Goal: Task Accomplishment & Management: Manage account settings

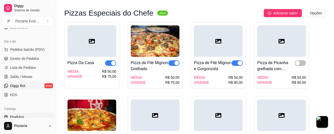
scroll to position [50, 0]
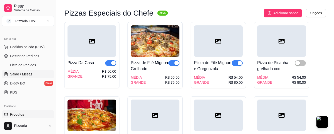
click at [31, 73] on span "Salão / Mesas" at bounding box center [21, 73] width 22 height 5
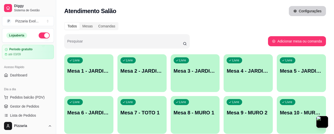
click at [299, 13] on button "Configurações" at bounding box center [307, 11] width 37 height 10
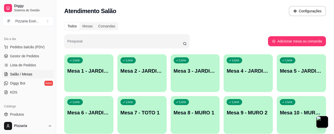
click at [34, 118] on div "Pizzaria" at bounding box center [28, 126] width 56 height 16
click at [33, 113] on link "Produtos" at bounding box center [28, 114] width 52 height 8
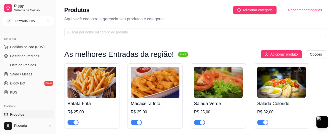
click at [13, 112] on span "Produtos" at bounding box center [17, 114] width 14 height 5
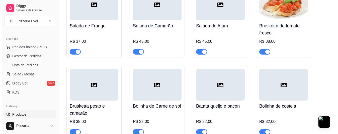
scroll to position [175, 0]
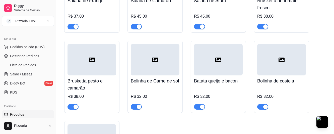
click at [76, 107] on div "button" at bounding box center [75, 106] width 5 height 5
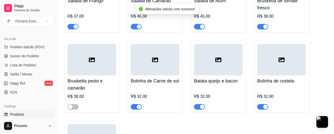
click at [95, 85] on h4 "Brusketta pesto e camarão" at bounding box center [91, 84] width 49 height 14
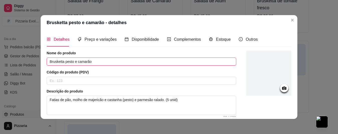
drag, startPoint x: 90, startPoint y: 61, endPoint x: 76, endPoint y: 63, distance: 14.4
click at [76, 63] on input "Brusketta pesto e camarão" at bounding box center [142, 61] width 190 height 8
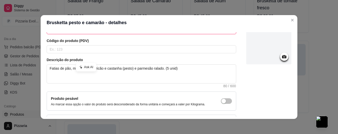
scroll to position [70, 0]
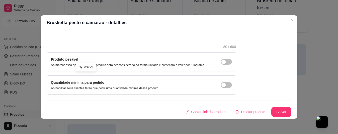
type input "Brusketta pesto e parmesão"
click at [271, 109] on button "Salvar" at bounding box center [281, 112] width 20 height 10
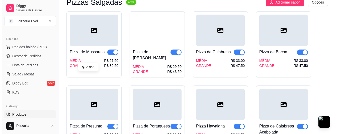
scroll to position [376, 0]
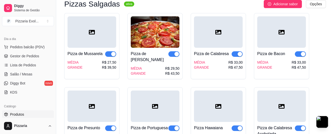
click at [224, 68] on div "MÉDIA GRANDE R$ 33,00 R$ 47,50" at bounding box center [218, 65] width 49 height 10
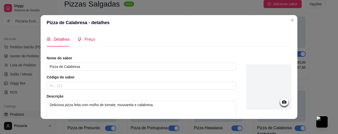
click at [84, 38] on span "Preço" at bounding box center [89, 39] width 11 height 4
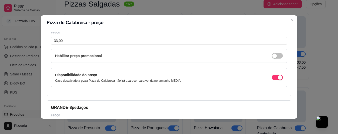
scroll to position [25, 0]
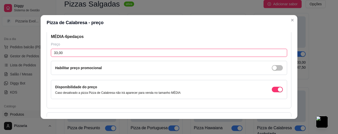
click at [65, 55] on input "33,00" at bounding box center [169, 53] width 236 height 8
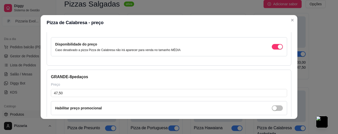
scroll to position [100, 0]
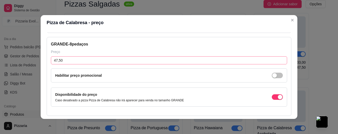
type input "37,00"
drag, startPoint x: 60, startPoint y: 60, endPoint x: 52, endPoint y: 61, distance: 8.3
click at [52, 61] on input "47,50" at bounding box center [169, 60] width 236 height 8
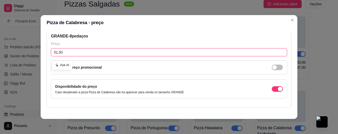
scroll to position [122, 0]
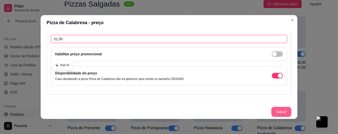
type input "51,50"
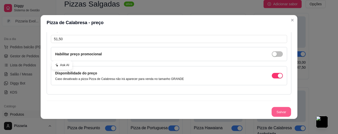
click at [271, 111] on button "Salvar" at bounding box center [281, 112] width 20 height 10
click at [275, 114] on button "Salvar" at bounding box center [281, 112] width 20 height 10
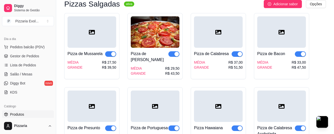
click at [112, 64] on div "R$ 27,50" at bounding box center [109, 62] width 14 height 5
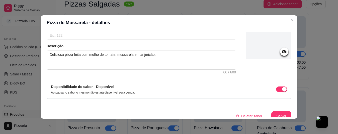
scroll to position [0, 0]
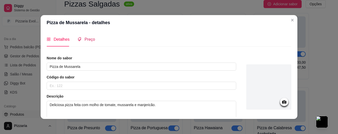
click at [89, 41] on span "Preço" at bounding box center [89, 39] width 11 height 4
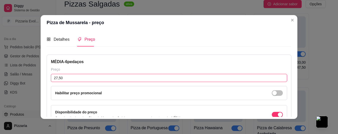
drag, startPoint x: 67, startPoint y: 77, endPoint x: 48, endPoint y: 76, distance: 19.1
click at [48, 76] on div "MÉDIA - 6 pedaços Preço 27,50 Habilitar preço promocional Disponibilidade do pr…" at bounding box center [169, 93] width 245 height 79
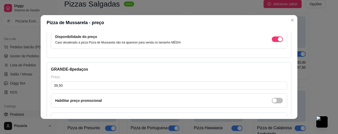
scroll to position [100, 0]
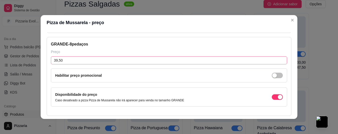
type input "29,50"
drag, startPoint x: 65, startPoint y: 61, endPoint x: 48, endPoint y: 61, distance: 16.8
click at [48, 61] on div "GRANDE - 8 pedaços Preço 39,50 Habilitar preço promocional Disponibilidade do p…" at bounding box center [169, 76] width 245 height 79
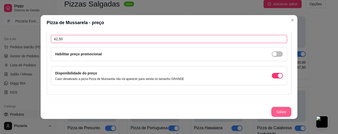
type input "42,50"
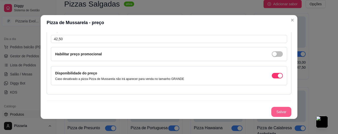
click at [275, 113] on button "Salvar" at bounding box center [281, 112] width 20 height 10
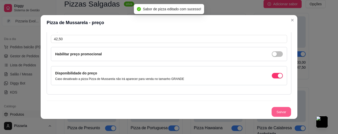
click at [271, 110] on button "Salvar" at bounding box center [281, 112] width 20 height 10
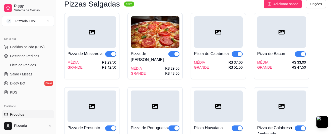
click at [162, 66] on div "MÉDIA GRANDE R$ 29,50 R$ 43,50" at bounding box center [155, 71] width 49 height 10
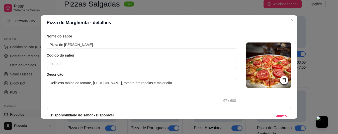
scroll to position [0, 0]
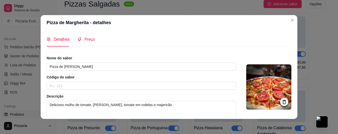
click at [91, 40] on span "Preço" at bounding box center [89, 39] width 11 height 4
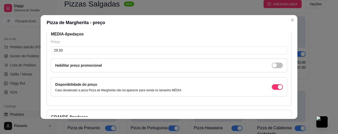
scroll to position [25, 0]
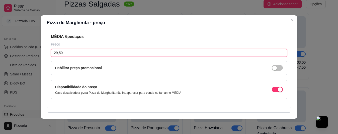
click at [65, 54] on input "29,50" at bounding box center [169, 53] width 236 height 8
type input "32,50"
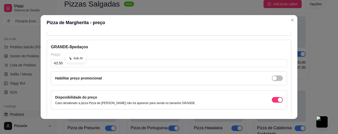
scroll to position [100, 0]
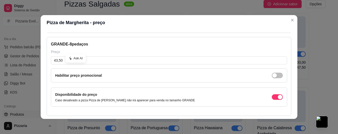
click at [66, 57] on div "Ask AI" at bounding box center [75, 58] width 20 height 9
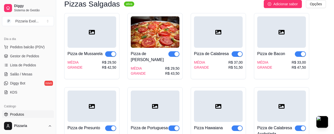
click at [159, 66] on div "MÉDIA GRANDE R$ 29,50 R$ 43,50" at bounding box center [155, 71] width 49 height 10
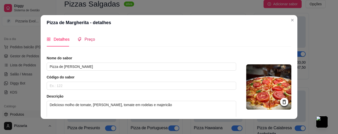
click at [81, 36] on div "Preço" at bounding box center [86, 39] width 18 height 6
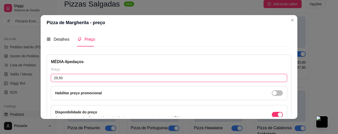
click at [66, 78] on input "29,50" at bounding box center [169, 78] width 236 height 8
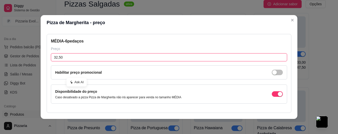
scroll to position [50, 0]
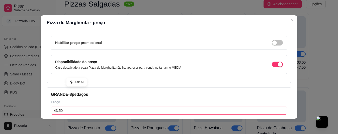
type input "32,50"
click at [66, 108] on input "43,50" at bounding box center [169, 110] width 236 height 8
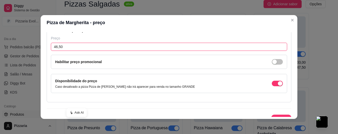
scroll to position [122, 0]
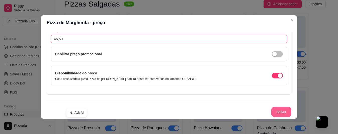
type input "46,50"
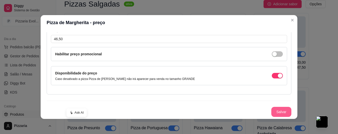
click at [281, 110] on button "Salvar" at bounding box center [281, 112] width 20 height 10
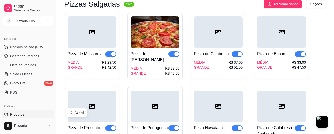
click at [277, 69] on div "MÉDIA GRANDE R$ 33,00 R$ 47,50" at bounding box center [281, 65] width 49 height 10
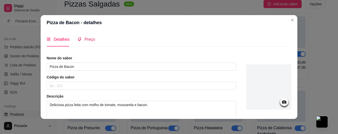
click at [81, 41] on div "Preço" at bounding box center [86, 39] width 18 height 6
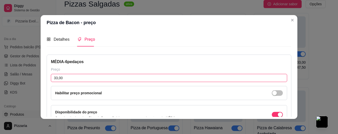
click at [69, 76] on input "33,00" at bounding box center [169, 78] width 236 height 8
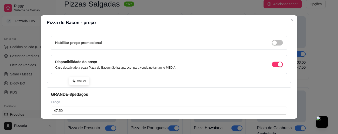
scroll to position [75, 0]
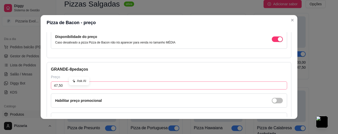
type input "37,50"
click at [66, 89] on input "47,50" at bounding box center [169, 85] width 236 height 8
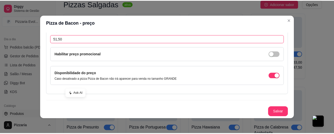
scroll to position [1, 0]
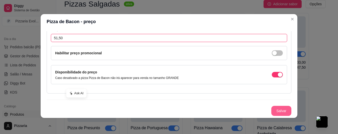
type input "51,50"
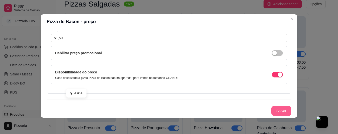
click at [271, 110] on button "Salvar" at bounding box center [281, 111] width 20 height 10
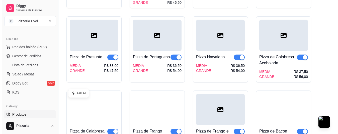
scroll to position [451, 0]
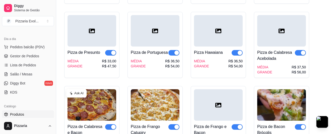
click at [99, 60] on div "MÉDIA GRANDE R$ 33,00 R$ 47,50" at bounding box center [91, 63] width 49 height 10
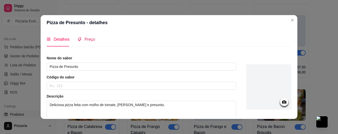
click at [90, 41] on span "Preço" at bounding box center [89, 39] width 11 height 4
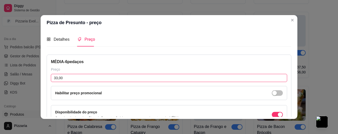
click at [73, 79] on input "33,00" at bounding box center [169, 78] width 236 height 8
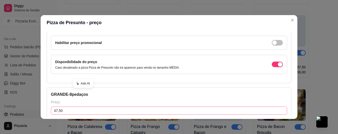
type input "37,50"
click at [68, 110] on input "47,50" at bounding box center [169, 110] width 236 height 8
type input "51,50"
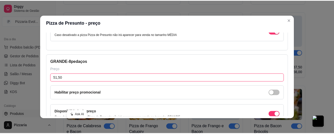
scroll to position [122, 0]
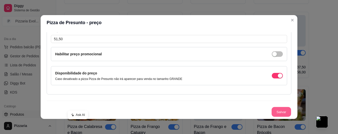
click at [271, 110] on button "Salvar" at bounding box center [281, 112] width 20 height 10
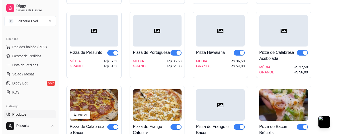
scroll to position [476, 0]
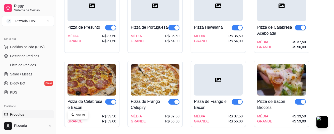
click at [159, 33] on div "MÉDIA GRANDE R$ 36,50 R$ 54,00" at bounding box center [155, 38] width 49 height 10
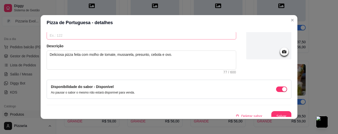
scroll to position [0, 0]
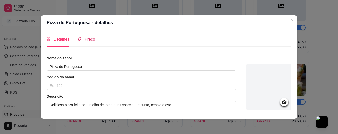
click at [87, 39] on span "Preço" at bounding box center [89, 39] width 11 height 4
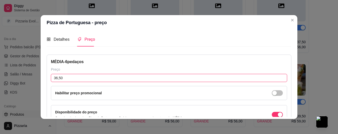
click at [76, 77] on input "36,50" at bounding box center [169, 78] width 236 height 8
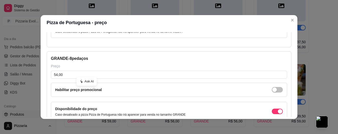
scroll to position [100, 0]
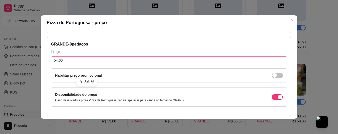
type input "40,00"
click at [67, 59] on input "54,00" at bounding box center [169, 60] width 236 height 8
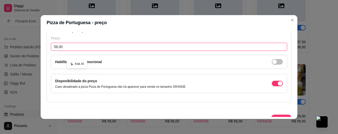
scroll to position [122, 0]
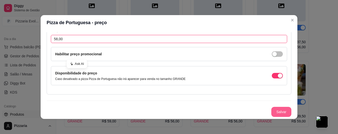
type input "58,00"
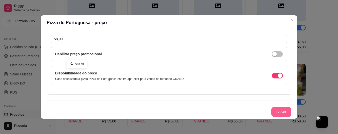
click at [275, 112] on button "Salvar" at bounding box center [281, 112] width 20 height 10
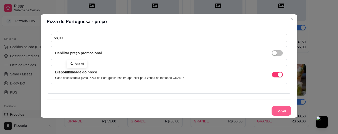
click at [271, 108] on button "Salvar" at bounding box center [281, 111] width 20 height 10
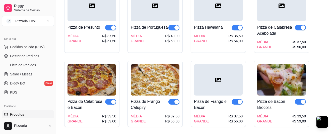
click at [218, 37] on div "MÉDIA GRANDE R$ 36,50 R$ 54,00" at bounding box center [218, 38] width 49 height 10
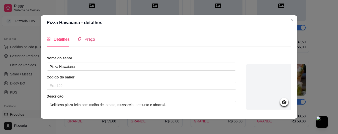
click at [84, 42] on div "Preço" at bounding box center [86, 39] width 18 height 6
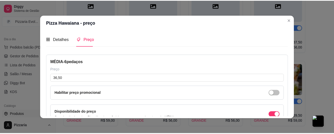
scroll to position [25, 0]
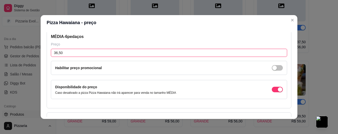
click at [66, 52] on input "36,50" at bounding box center [169, 53] width 236 height 8
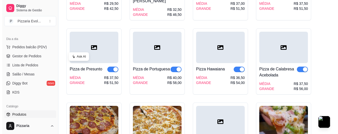
scroll to position [426, 0]
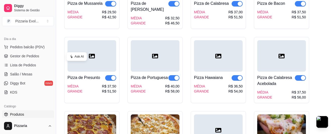
click at [217, 57] on div at bounding box center [218, 55] width 49 height 31
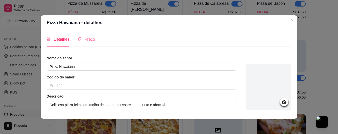
click at [90, 44] on div "Preço" at bounding box center [86, 39] width 18 height 14
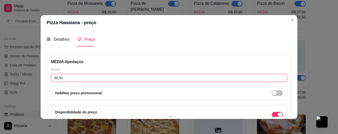
click at [74, 80] on input "36,50" at bounding box center [169, 78] width 236 height 8
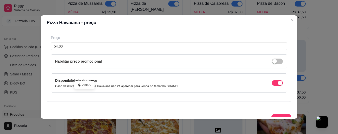
scroll to position [122, 0]
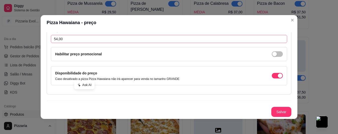
type input "40,00"
click at [66, 41] on input "54,00" at bounding box center [169, 39] width 236 height 8
type input "58,00"
click at [278, 109] on button "Salvar" at bounding box center [281, 112] width 20 height 10
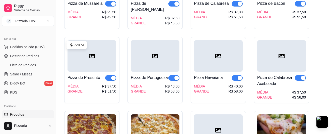
click at [283, 60] on div at bounding box center [281, 55] width 49 height 31
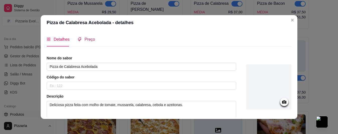
click at [89, 41] on span "Preço" at bounding box center [89, 39] width 11 height 4
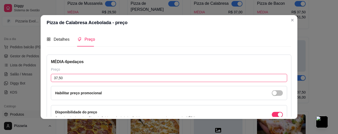
click at [81, 77] on input "37,50" at bounding box center [169, 78] width 236 height 8
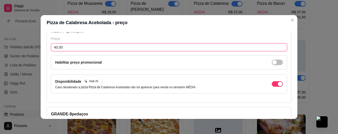
scroll to position [100, 0]
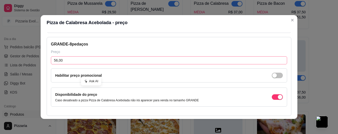
type input "40,00"
click at [73, 60] on input "56,00" at bounding box center [169, 60] width 236 height 8
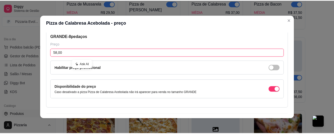
scroll to position [122, 0]
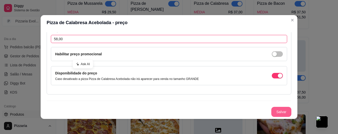
type input "58,00"
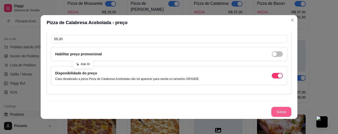
click at [275, 111] on button "Salvar" at bounding box center [281, 112] width 20 height 10
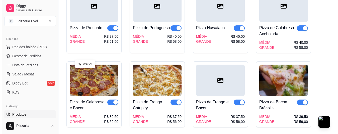
scroll to position [476, 0]
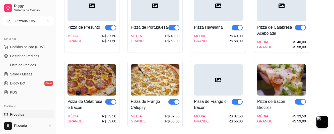
click at [100, 88] on img at bounding box center [91, 79] width 49 height 31
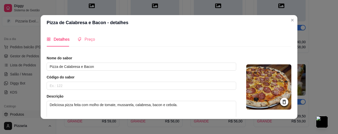
click at [91, 43] on div "Preço" at bounding box center [86, 39] width 18 height 14
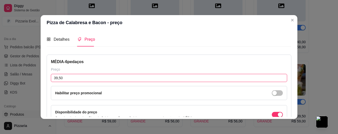
click at [80, 77] on input "39,50" at bounding box center [169, 78] width 236 height 8
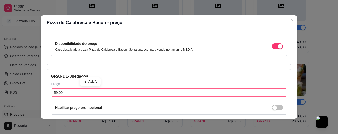
scroll to position [75, 0]
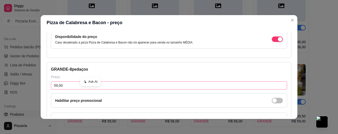
type input "42,00"
click at [76, 88] on input "59,00" at bounding box center [169, 85] width 236 height 8
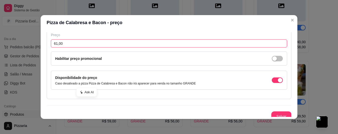
scroll to position [122, 0]
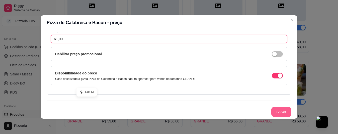
type input "61,00"
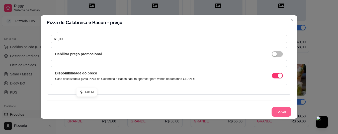
click at [278, 112] on button "Salvar" at bounding box center [281, 112] width 20 height 10
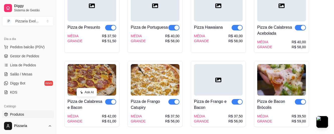
click at [150, 102] on div "Pizza de Frango Catupiry" at bounding box center [150, 104] width 38 height 12
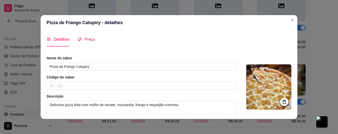
click at [84, 41] on span "Preço" at bounding box center [89, 39] width 11 height 4
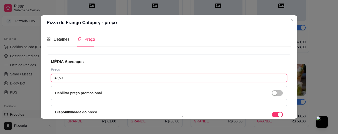
click at [79, 78] on input "37,50" at bounding box center [169, 78] width 236 height 8
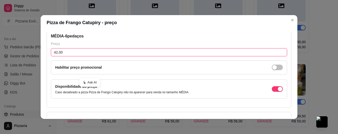
scroll to position [75, 0]
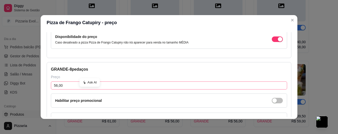
type input "42,00"
click at [74, 86] on input "56,00" at bounding box center [169, 85] width 236 height 8
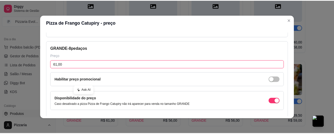
scroll to position [122, 0]
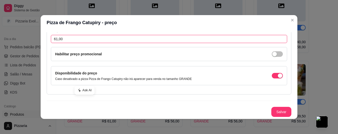
type input "61,00"
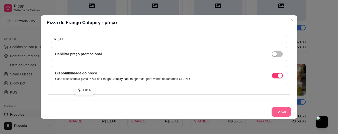
click at [278, 112] on button "Salvar" at bounding box center [281, 112] width 20 height 10
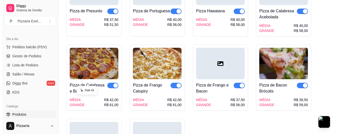
scroll to position [501, 0]
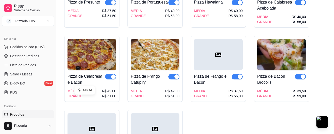
click at [216, 94] on div "Pizza de Frango e Bacon MÉDIA GRANDE R$ 37,50 R$ 56,00" at bounding box center [218, 69] width 55 height 66
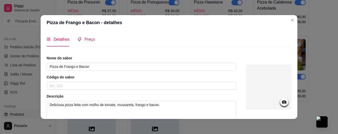
click at [86, 39] on span "Preço" at bounding box center [89, 39] width 11 height 4
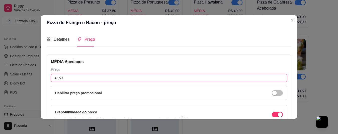
click at [87, 77] on input "37,50" at bounding box center [169, 78] width 236 height 8
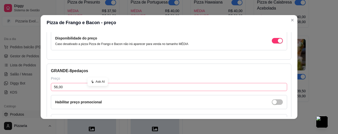
scroll to position [75, 0]
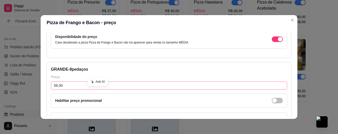
type input "42,00"
click at [78, 87] on input "56,00" at bounding box center [169, 85] width 236 height 8
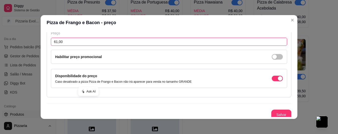
scroll to position [122, 0]
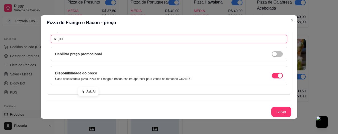
type input "61,00"
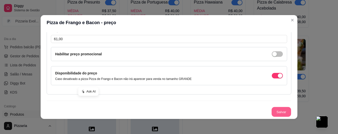
click at [271, 109] on button "Salvar" at bounding box center [281, 112] width 20 height 10
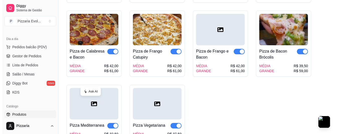
scroll to position [551, 0]
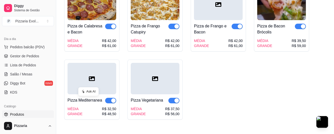
click at [90, 112] on div "Pizza Mediterranea MÉDIA GRANDE R$ 32,50 R$ 48,50" at bounding box center [91, 89] width 55 height 60
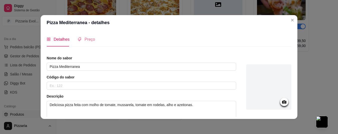
click at [84, 36] on div "Preço" at bounding box center [86, 39] width 18 height 14
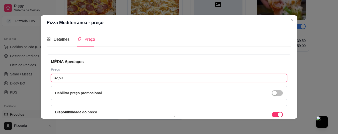
click at [68, 79] on input "32,50" at bounding box center [169, 78] width 236 height 8
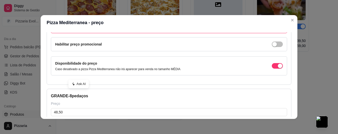
scroll to position [50, 0]
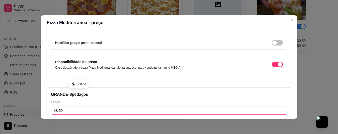
type input "37,00"
click at [65, 109] on input "48,50" at bounding box center [169, 110] width 236 height 8
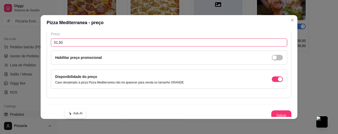
scroll to position [122, 0]
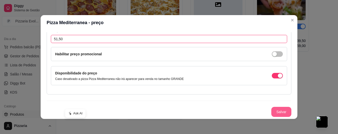
type input "51,50"
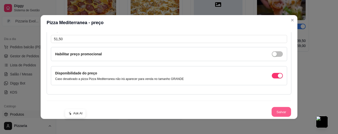
click at [279, 111] on button "Salvar" at bounding box center [281, 112] width 20 height 10
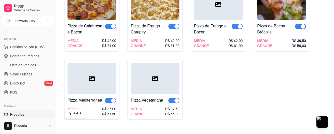
click at [271, 42] on div "MÉDIA GRANDE R$ 39,50 R$ 59,00" at bounding box center [281, 43] width 49 height 10
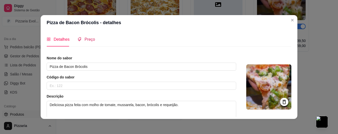
click at [85, 37] on span "Preço" at bounding box center [89, 39] width 11 height 4
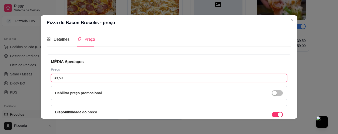
click at [89, 75] on input "39,50" at bounding box center [169, 78] width 236 height 8
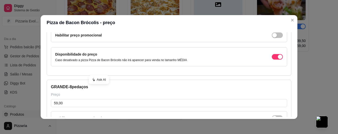
scroll to position [75, 0]
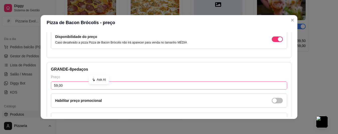
type input "44,00"
click at [82, 83] on input "59,00" at bounding box center [169, 85] width 236 height 8
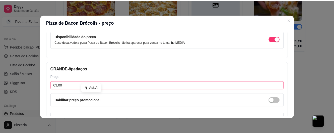
scroll to position [122, 0]
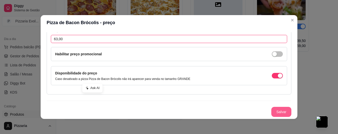
type input "63,00"
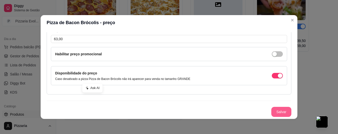
click at [277, 112] on button "Salvar" at bounding box center [281, 112] width 20 height 10
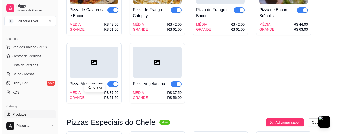
scroll to position [577, 0]
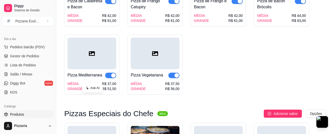
click at [150, 73] on div "Pizza Vegetariana" at bounding box center [147, 75] width 32 height 6
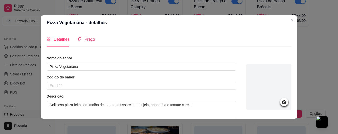
click at [84, 41] on span "Preço" at bounding box center [89, 39] width 11 height 4
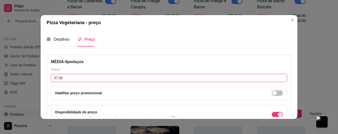
click at [81, 82] on input "37,50" at bounding box center [169, 78] width 236 height 8
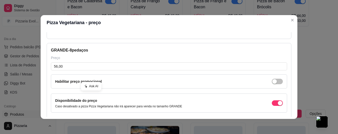
scroll to position [100, 0]
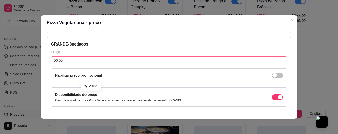
type input "42,00"
click at [81, 64] on input "56,00" at bounding box center [169, 60] width 236 height 8
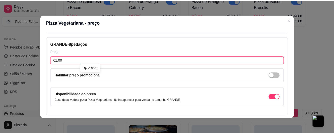
scroll to position [122, 0]
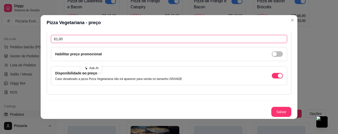
type input "61,00"
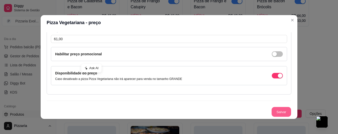
click at [271, 111] on button "Salvar" at bounding box center [281, 112] width 20 height 10
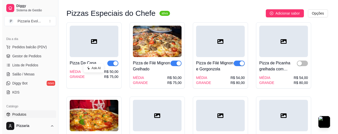
scroll to position [652, 0]
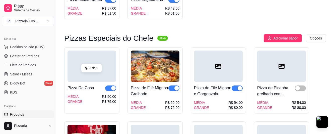
click at [104, 94] on div "R$ 50,00" at bounding box center [109, 96] width 14 height 5
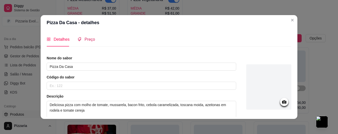
click at [89, 40] on span "Preço" at bounding box center [89, 39] width 11 height 4
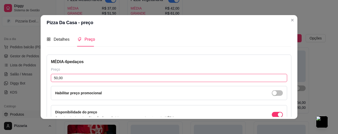
click at [80, 74] on input "50,00" at bounding box center [169, 78] width 236 height 8
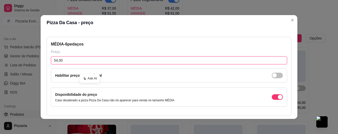
scroll to position [50, 0]
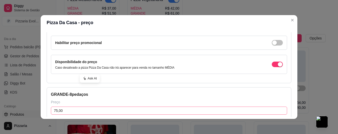
type input "54,00"
click at [77, 107] on input "75,00" at bounding box center [169, 110] width 236 height 8
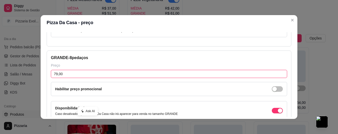
scroll to position [122, 0]
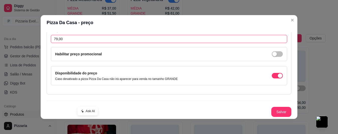
type input "79,00"
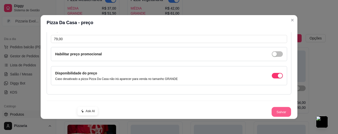
click at [278, 111] on button "Salvar" at bounding box center [281, 112] width 20 height 10
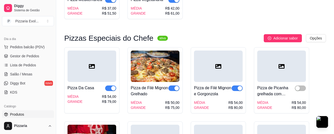
click at [151, 90] on div "Pizza de Filé Mignon Grelhado" at bounding box center [150, 91] width 38 height 12
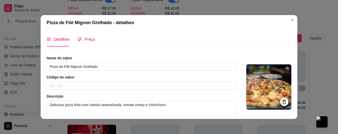
click at [84, 40] on span "Preço" at bounding box center [89, 39] width 11 height 4
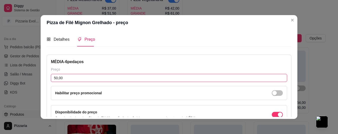
click at [82, 75] on input "50,00" at bounding box center [169, 78] width 236 height 8
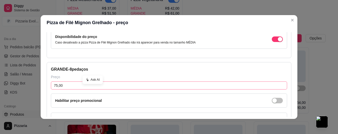
type input "54,00"
click at [72, 88] on input "75,00" at bounding box center [169, 85] width 236 height 8
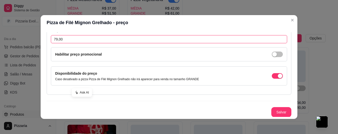
scroll to position [122, 0]
type input "79,00"
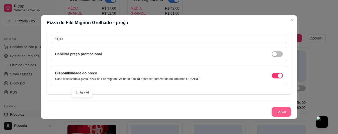
click at [273, 114] on button "Salvar" at bounding box center [281, 112] width 20 height 10
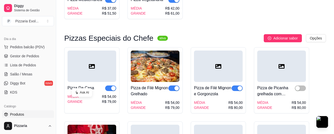
click at [208, 90] on div "Pizza de Filé Mignon e Gorgonzola" at bounding box center [213, 91] width 38 height 12
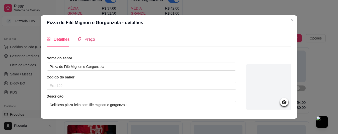
click at [89, 37] on span "Preço" at bounding box center [89, 39] width 11 height 4
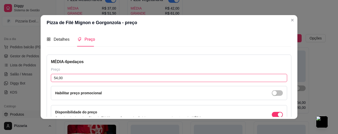
click at [83, 75] on input "54,00" at bounding box center [169, 78] width 236 height 8
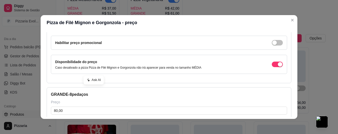
scroll to position [75, 0]
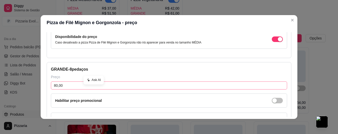
type input "58,00"
click at [79, 87] on input "80,00" at bounding box center [169, 85] width 236 height 8
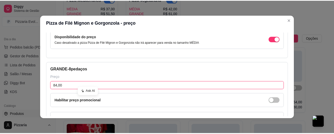
scroll to position [122, 0]
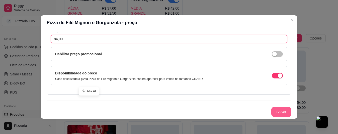
type input "84,00"
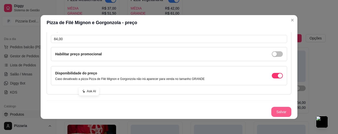
click at [275, 113] on button "Salvar" at bounding box center [281, 112] width 20 height 10
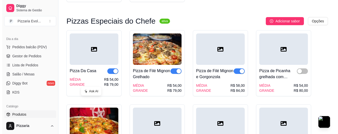
scroll to position [677, 0]
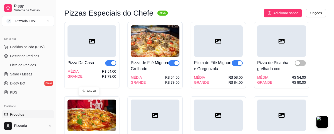
click at [282, 75] on div "MÉDIA GRANDE R$ 54,00 R$ 80,00" at bounding box center [281, 80] width 49 height 10
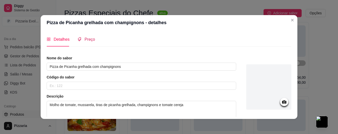
click at [87, 42] on div "Preço" at bounding box center [86, 39] width 18 height 6
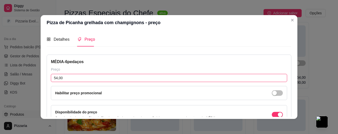
click at [64, 77] on input "54,00" at bounding box center [169, 78] width 236 height 8
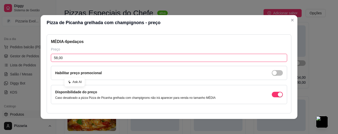
scroll to position [50, 0]
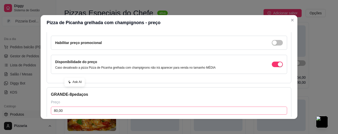
type input "58,00"
click at [68, 108] on input "80,00" at bounding box center [169, 110] width 236 height 8
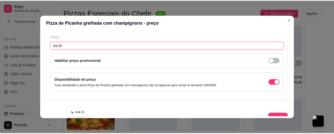
scroll to position [122, 0]
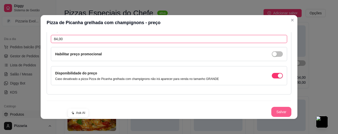
type input "84,00"
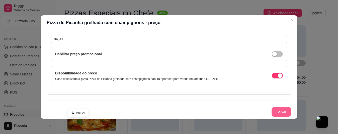
click at [277, 111] on button "Salvar" at bounding box center [281, 112] width 20 height 10
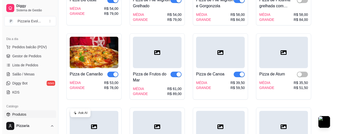
scroll to position [752, 0]
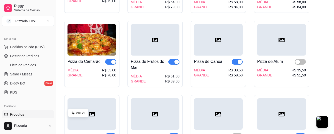
click at [99, 70] on div "MÉDIA GRANDE R$ 53,00 R$ 78,00" at bounding box center [91, 72] width 49 height 10
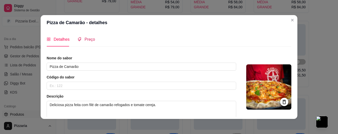
click at [88, 42] on div "Preço" at bounding box center [86, 39] width 18 height 6
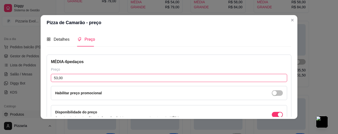
click at [83, 78] on input "53,00" at bounding box center [169, 78] width 236 height 8
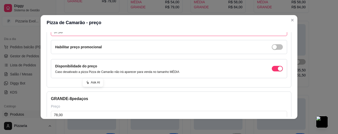
scroll to position [50, 0]
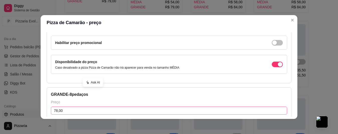
type input "57,00"
click at [65, 110] on input "78,00" at bounding box center [169, 110] width 236 height 8
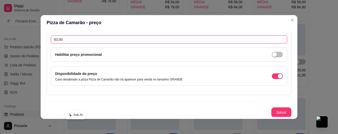
scroll to position [122, 0]
type input "83,00"
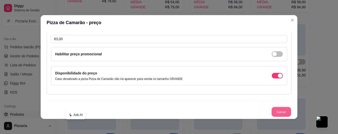
click at [271, 109] on button "Salvar" at bounding box center [281, 112] width 20 height 10
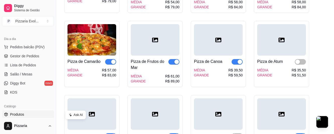
click at [151, 76] on div "MÉDIA GRANDE R$ 61,00 R$ 89,00" at bounding box center [155, 78] width 49 height 10
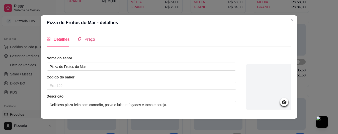
click at [84, 39] on span "Preço" at bounding box center [89, 39] width 11 height 4
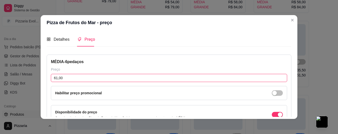
click at [83, 80] on input "61,00" at bounding box center [169, 78] width 236 height 8
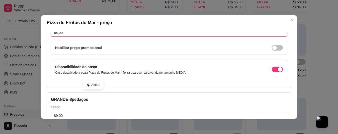
scroll to position [50, 0]
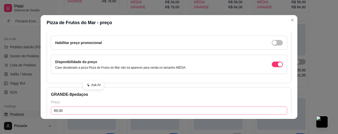
type input "64,00"
click at [78, 109] on input "89,00" at bounding box center [169, 110] width 236 height 8
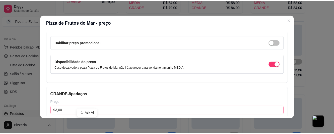
scroll to position [122, 0]
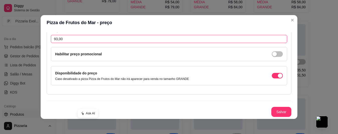
type input "93,00"
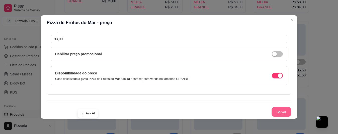
click at [282, 110] on button "Salvar" at bounding box center [281, 112] width 20 height 10
click at [273, 114] on button "Salvar" at bounding box center [281, 112] width 20 height 10
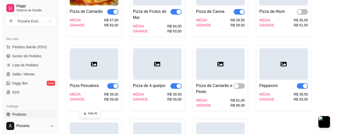
scroll to position [802, 0]
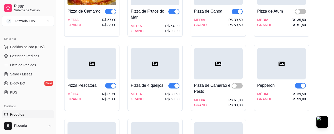
click at [213, 84] on div "Pizza de Camarão e Pesto" at bounding box center [213, 88] width 38 height 12
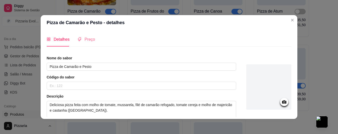
click at [80, 43] on div "Preço" at bounding box center [86, 39] width 18 height 14
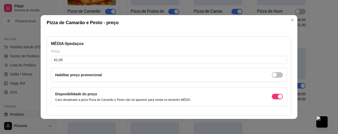
scroll to position [25, 0]
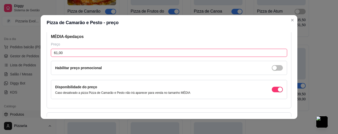
click at [75, 50] on input "61,00" at bounding box center [169, 53] width 236 height 8
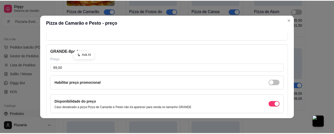
scroll to position [122, 0]
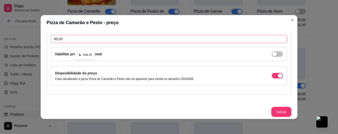
type input "63,00"
click at [68, 41] on input "89,00" at bounding box center [169, 39] width 236 height 8
type input "91,00"
click at [272, 112] on button "Salvar" at bounding box center [281, 112] width 20 height 10
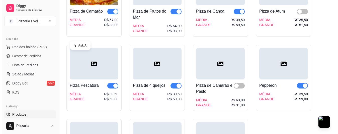
scroll to position [777, 0]
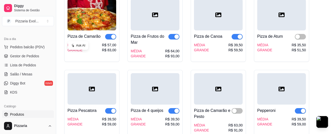
click at [205, 23] on div at bounding box center [218, 14] width 49 height 31
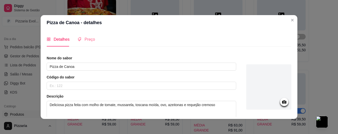
click at [80, 45] on div "Preço" at bounding box center [86, 39] width 18 height 14
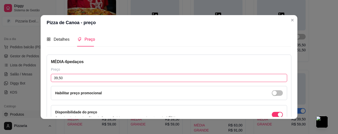
click at [84, 74] on input "39,50" at bounding box center [169, 78] width 236 height 8
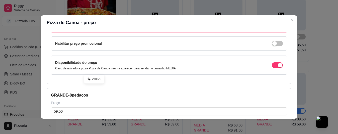
scroll to position [50, 0]
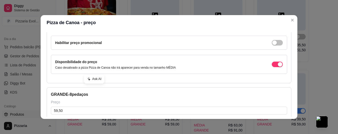
type input "42,00"
drag, startPoint x: 81, startPoint y: 105, endPoint x: 81, endPoint y: 109, distance: 3.5
click at [81, 106] on div "GRANDE - 8 pedaços Preço 59,50 Habilitar preço promocional Disponibilidade do p…" at bounding box center [169, 126] width 245 height 79
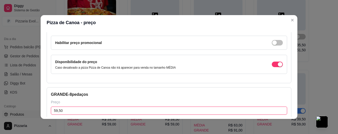
click at [81, 109] on input "59,50" at bounding box center [169, 110] width 236 height 8
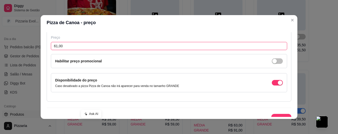
scroll to position [122, 0]
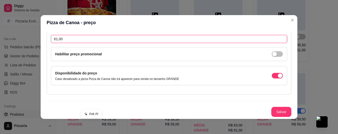
type input "61,00"
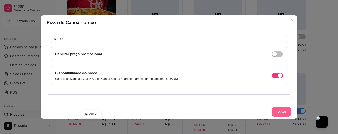
click at [271, 109] on button "Salvar" at bounding box center [281, 112] width 20 height 10
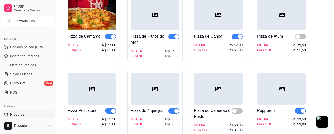
click at [272, 45] on div "MÉDIA GRANDE R$ 35,50 R$ 51,50" at bounding box center [281, 47] width 49 height 10
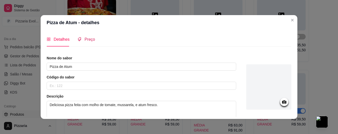
click at [85, 40] on span "Preço" at bounding box center [89, 39] width 11 height 4
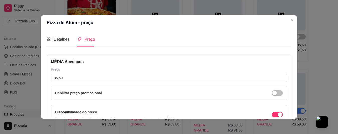
scroll to position [25, 0]
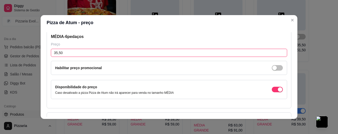
click at [61, 53] on input "35,50" at bounding box center [169, 53] width 236 height 8
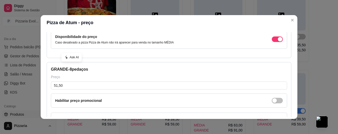
scroll to position [100, 0]
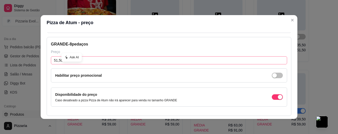
type input "39,50"
click at [83, 62] on input "51,50" at bounding box center [169, 60] width 236 height 8
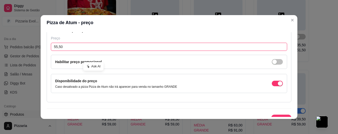
scroll to position [122, 0]
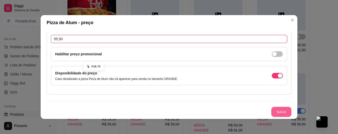
type input "55,50"
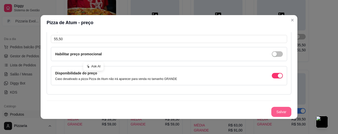
click at [274, 111] on button "Salvar" at bounding box center [281, 112] width 20 height 10
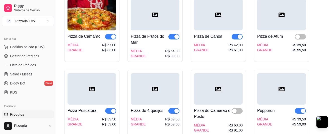
click at [90, 110] on div "Pizza Pescatora MÉDIA GRANDE R$ 39,50 R$ 59,00" at bounding box center [91, 115] width 49 height 22
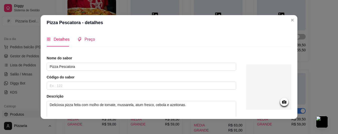
click at [79, 39] on div "Preço" at bounding box center [86, 39] width 18 height 6
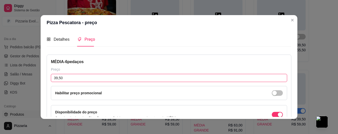
click at [79, 79] on input "39,50" at bounding box center [169, 78] width 236 height 8
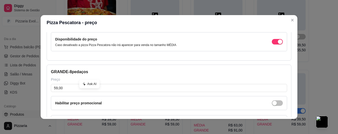
scroll to position [100, 0]
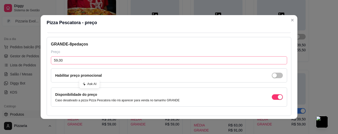
type input "42,00"
click at [69, 64] on input "59,00" at bounding box center [169, 60] width 236 height 8
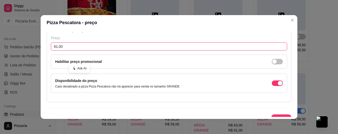
scroll to position [122, 0]
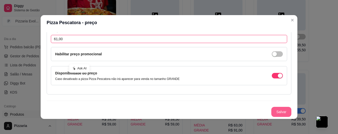
type input "61,00"
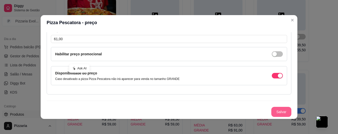
click at [274, 113] on button "Salvar" at bounding box center [281, 112] width 20 height 10
click at [277, 111] on button "Salvar" at bounding box center [281, 112] width 20 height 10
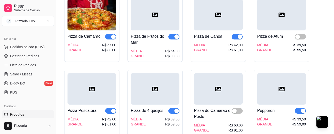
click at [147, 116] on div "MÉDIA GRANDE R$ 39,50 R$ 59,00" at bounding box center [155, 121] width 49 height 10
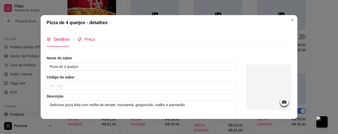
click at [85, 39] on span "Preço" at bounding box center [89, 39] width 11 height 4
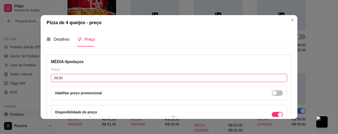
click at [65, 79] on input "39,50" at bounding box center [169, 78] width 236 height 8
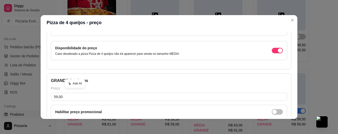
scroll to position [75, 0]
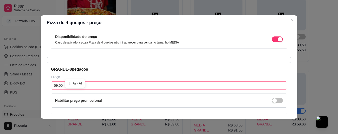
type input "42,00"
click at [98, 88] on input "59,00" at bounding box center [169, 85] width 236 height 8
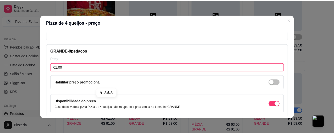
scroll to position [122, 0]
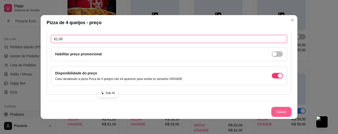
type input "61,00"
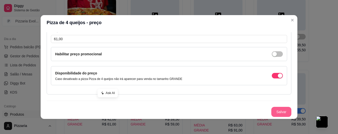
click at [272, 109] on button "Salvar" at bounding box center [281, 112] width 20 height 10
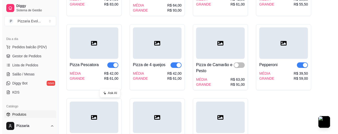
scroll to position [827, 0]
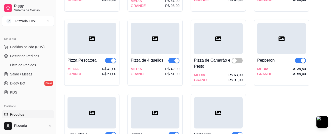
click at [270, 75] on div "Pepperoni MÉDIA GRANDE R$ 39,50 R$ 59,00" at bounding box center [281, 53] width 55 height 66
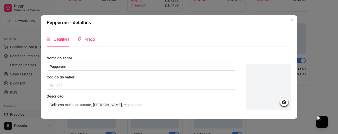
click at [87, 36] on div "Preço" at bounding box center [86, 39] width 18 height 6
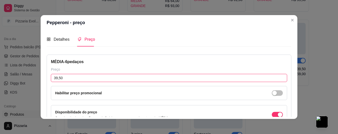
click at [77, 75] on input "39,50" at bounding box center [169, 78] width 236 height 8
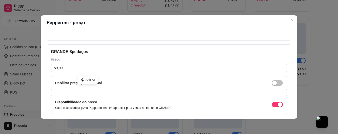
scroll to position [100, 0]
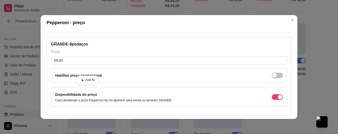
type input "42,00"
click at [76, 64] on div "GRANDE - 8 pedaços Preço 59,00 Habilitar preço promocional Disponibilidade do p…" at bounding box center [169, 76] width 245 height 79
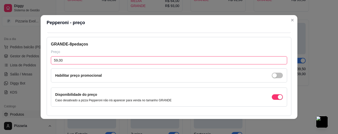
click at [76, 62] on input "59,00" at bounding box center [169, 60] width 236 height 8
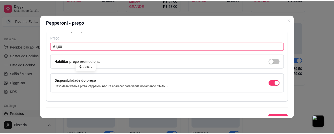
scroll to position [122, 0]
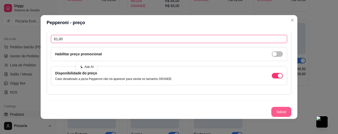
type input "61,00"
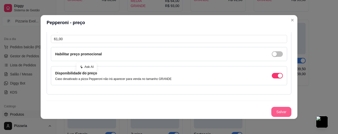
click at [277, 111] on button "Salvar" at bounding box center [281, 112] width 20 height 10
click at [275, 112] on button "Salvar" at bounding box center [281, 112] width 20 height 10
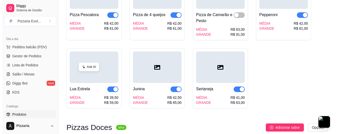
scroll to position [877, 0]
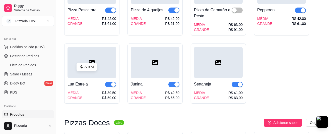
click at [92, 94] on div "MÉDIA GRANDE R$ 39,50 R$ 59,00" at bounding box center [91, 95] width 49 height 10
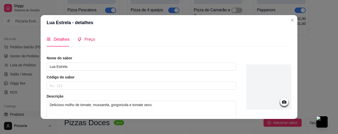
click at [89, 41] on span "Preço" at bounding box center [89, 39] width 11 height 4
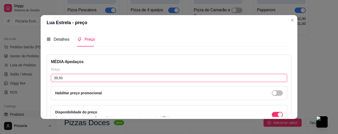
click at [70, 76] on input "39,50" at bounding box center [169, 78] width 236 height 8
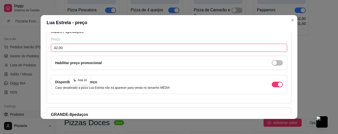
scroll to position [75, 0]
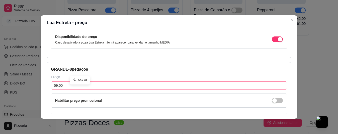
type input "42,00"
click at [67, 87] on input "59,00" at bounding box center [169, 85] width 236 height 8
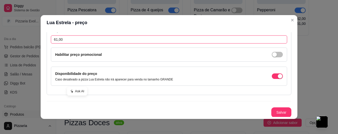
scroll to position [122, 0]
type input "61,00"
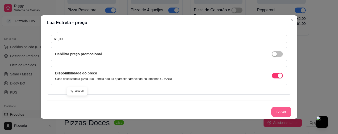
click at [271, 110] on button "Salvar" at bounding box center [281, 112] width 20 height 10
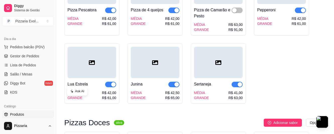
click at [137, 90] on div "MÉDIA" at bounding box center [138, 92] width 15 height 5
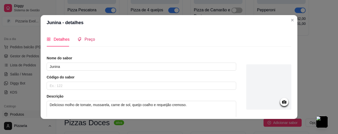
click at [89, 42] on div "Preço" at bounding box center [86, 39] width 18 height 6
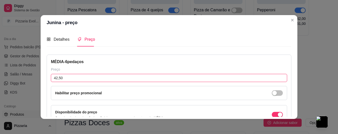
click at [79, 75] on input "42,50" at bounding box center [169, 78] width 236 height 8
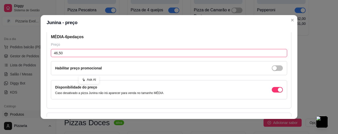
scroll to position [75, 0]
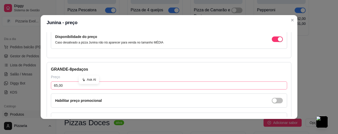
type input "46,50"
click at [71, 85] on input "65,00" at bounding box center [169, 85] width 236 height 8
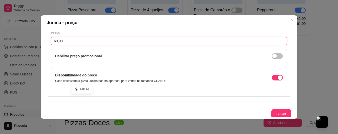
scroll to position [122, 0]
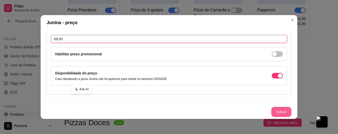
type input "69,00"
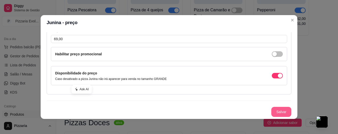
click at [271, 111] on button "Salvar" at bounding box center [281, 112] width 20 height 10
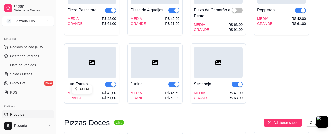
click at [208, 90] on div "MÉDIA GRANDE R$ 41,00 R$ 63,00" at bounding box center [218, 95] width 49 height 10
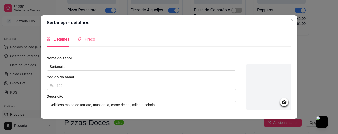
click at [88, 34] on div "Preço" at bounding box center [86, 39] width 18 height 14
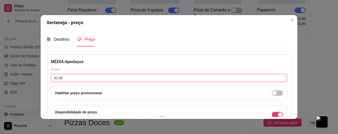
click at [83, 78] on input "41,00" at bounding box center [169, 78] width 236 height 8
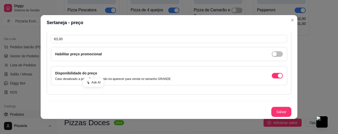
type input "46,50"
click at [79, 44] on div "GRANDE - 8 pedaços Preço 63,00 Habilitar preço promocional Disponibilidade do p…" at bounding box center [169, 55] width 245 height 79
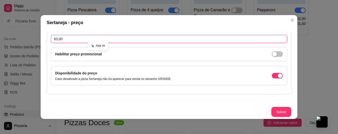
click at [80, 42] on input "63,00" at bounding box center [169, 39] width 236 height 8
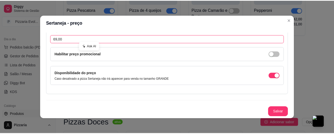
scroll to position [1, 0]
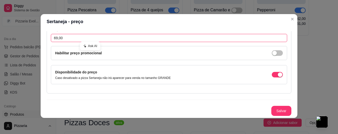
type input "69,00"
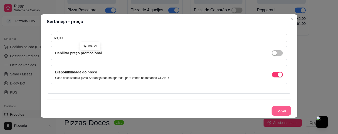
click at [273, 110] on button "Salvar" at bounding box center [281, 111] width 20 height 10
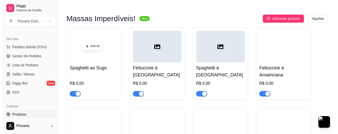
scroll to position [1153, 0]
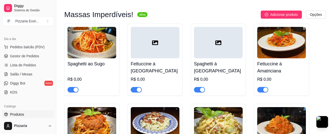
click at [107, 69] on div "R$ 0,00" at bounding box center [91, 80] width 49 height 23
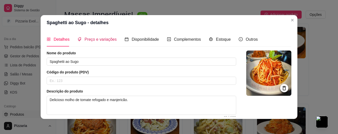
click at [105, 40] on span "Preço e variações" at bounding box center [100, 39] width 32 height 4
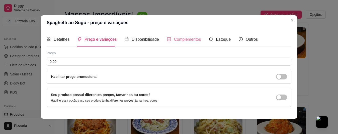
click at [174, 43] on div "Complementos" at bounding box center [184, 39] width 34 height 14
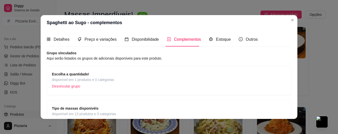
click at [123, 80] on div "Escolha a quantidade! disponível em 1 produtos e 0 categorias Desvincular grupo" at bounding box center [169, 80] width 234 height 19
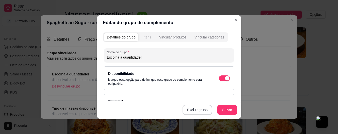
click at [146, 37] on div "Itens" at bounding box center [147, 37] width 8 height 5
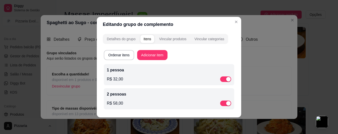
click at [128, 77] on div "R$ 32,00" at bounding box center [169, 79] width 124 height 6
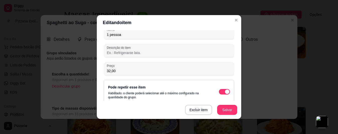
scroll to position [75, 0]
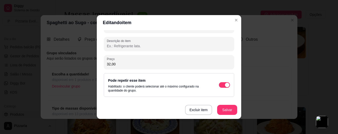
click at [129, 66] on input "32,00" at bounding box center [169, 63] width 124 height 5
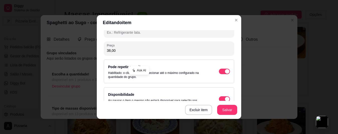
scroll to position [102, 0]
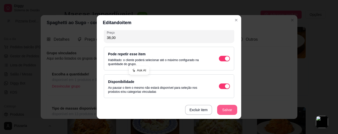
type input "38,00"
click at [226, 108] on button "Salvar" at bounding box center [227, 110] width 20 height 10
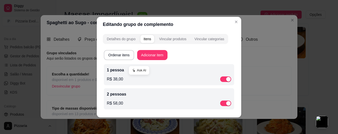
click at [117, 102] on p "R$ 58,00" at bounding box center [115, 103] width 16 height 6
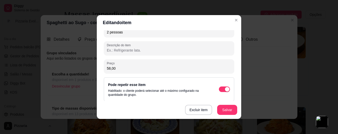
scroll to position [75, 0]
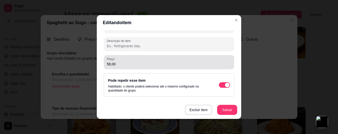
click at [120, 63] on input "58,00" at bounding box center [169, 63] width 124 height 5
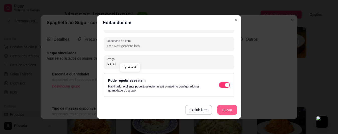
type input "68,00"
click at [221, 113] on button "Salvar" at bounding box center [227, 110] width 20 height 10
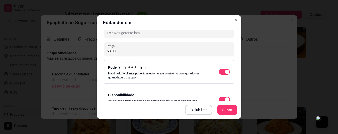
scroll to position [100, 0]
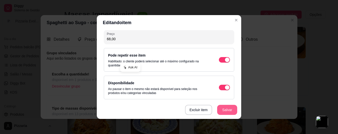
click at [229, 108] on button "Salvar" at bounding box center [227, 110] width 20 height 10
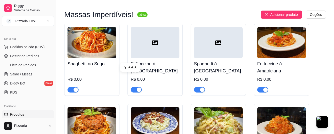
click at [168, 76] on div "R$ 0,00" at bounding box center [155, 84] width 49 height 16
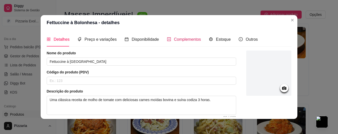
click at [174, 39] on span "Complementos" at bounding box center [187, 39] width 27 height 4
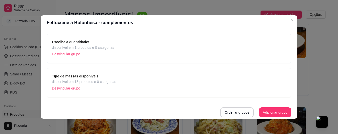
scroll to position [33, 0]
click at [102, 55] on p "Desvincular grupo" at bounding box center [83, 54] width 62 height 8
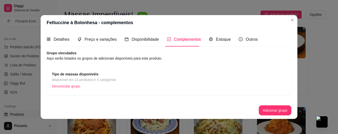
scroll to position [1, 0]
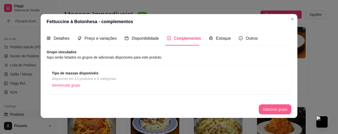
click at [276, 111] on button "Adicionar grupo" at bounding box center [275, 109] width 33 height 10
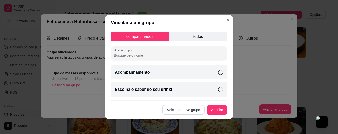
click at [179, 109] on button "Adicionar novo grupo" at bounding box center [183, 110] width 42 height 10
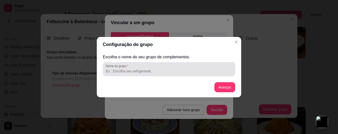
click at [113, 72] on input "Nome do grupo" at bounding box center [169, 70] width 126 height 5
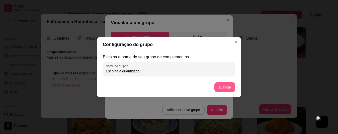
type input "Escolha a quantidade!"
click at [224, 85] on button "Avançar" at bounding box center [225, 87] width 20 height 10
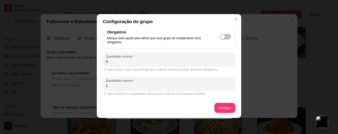
click at [151, 64] on input "0" at bounding box center [169, 61] width 126 height 5
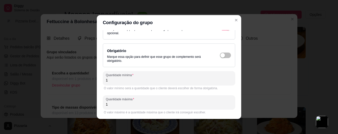
scroll to position [25, 0]
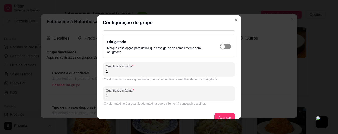
type input "1"
click at [220, 22] on span "button" at bounding box center [225, 19] width 11 height 6
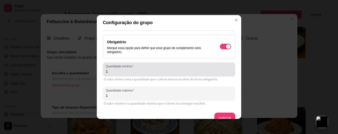
scroll to position [34, 0]
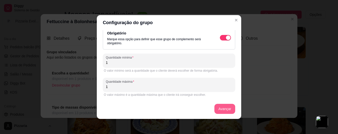
click at [222, 108] on button "Avançar" at bounding box center [224, 109] width 21 height 10
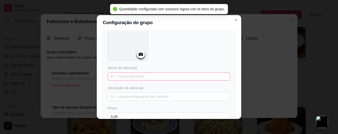
scroll to position [59, 0]
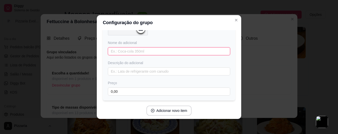
click at [142, 53] on input "text" at bounding box center [169, 51] width 122 height 8
type input "1 Pessoa"
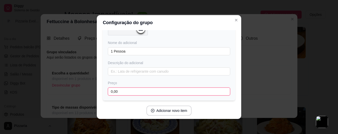
click at [134, 91] on input "0,00" at bounding box center [169, 91] width 122 height 8
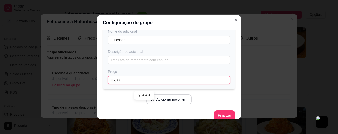
scroll to position [76, 0]
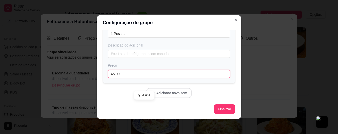
type input "45,00"
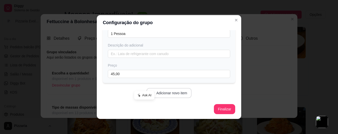
click at [174, 94] on button "Adicionar novo item" at bounding box center [168, 93] width 45 height 10
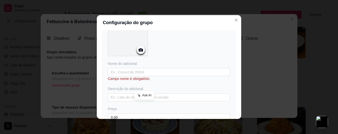
scroll to position [202, 0]
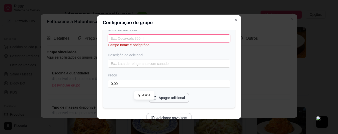
click at [149, 38] on input "text" at bounding box center [169, 38] width 122 height 8
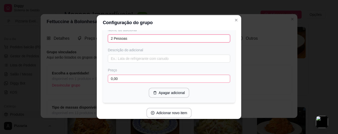
type input "2 Pessoas"
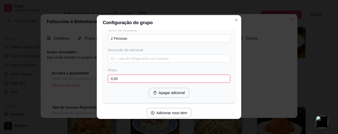
click at [146, 80] on input "0,00" at bounding box center [169, 78] width 122 height 8
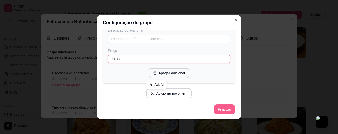
type input "79,00"
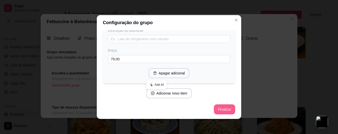
click at [222, 107] on button "Finalizar" at bounding box center [224, 109] width 21 height 10
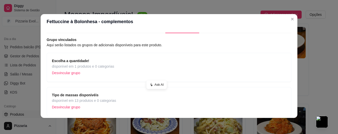
scroll to position [33, 0]
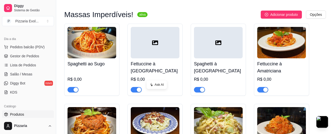
click at [165, 59] on div "Fettuccine à Bolonhesa R$ 0,00" at bounding box center [155, 75] width 49 height 34
